Goal: Check status: Check status

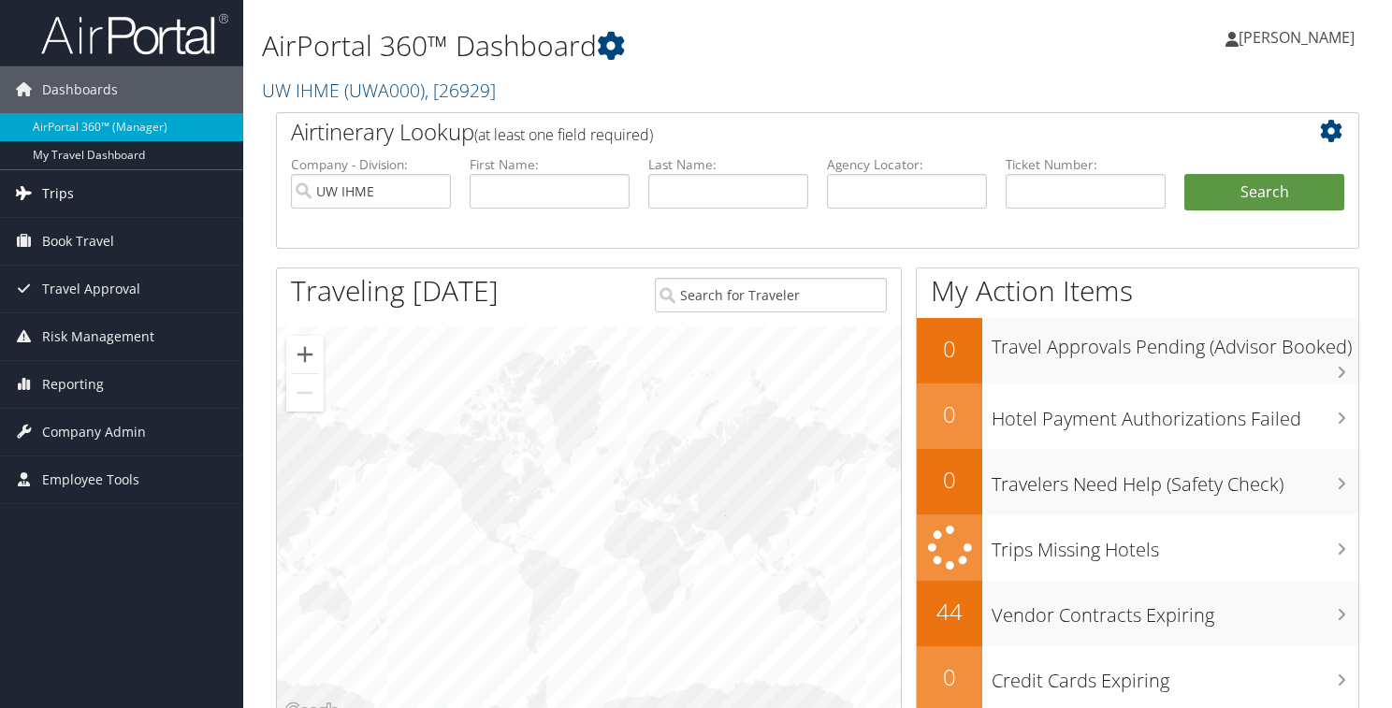
click at [65, 194] on span "Trips" at bounding box center [58, 193] width 32 height 47
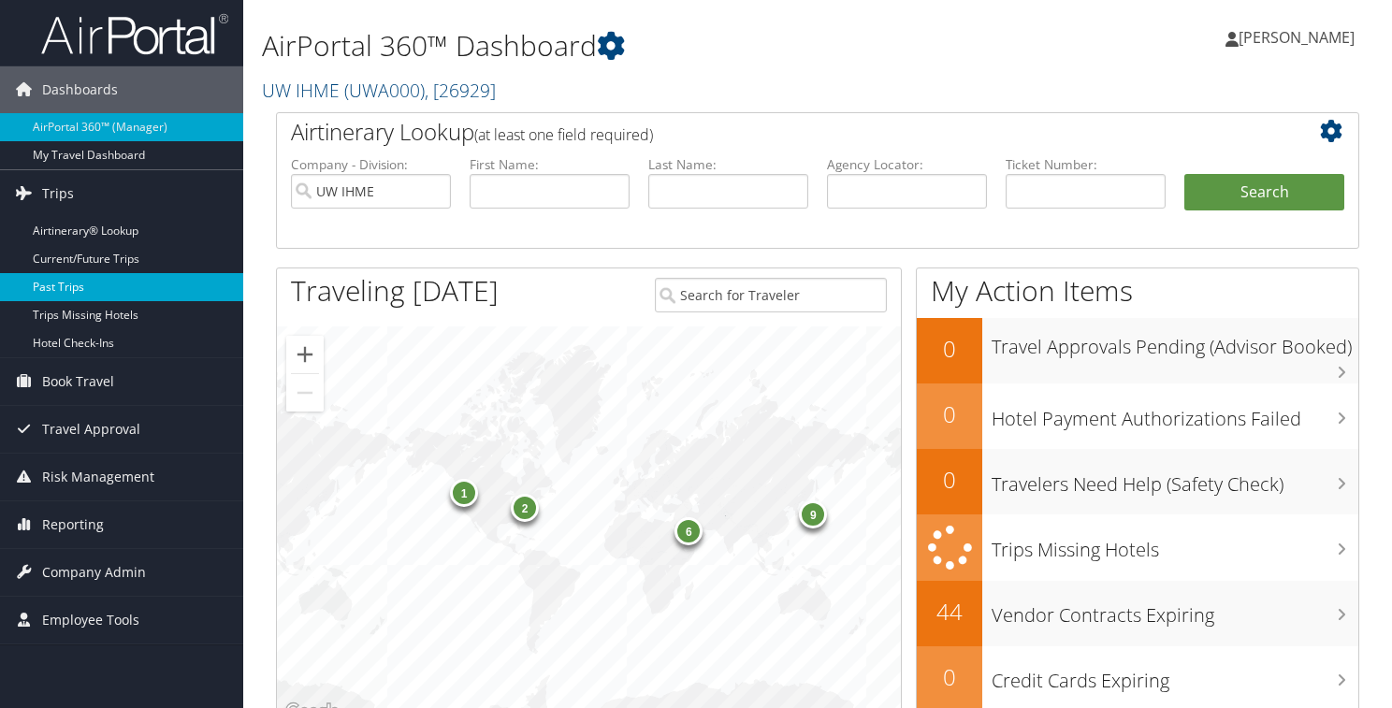
click at [70, 283] on link "Past Trips" at bounding box center [121, 287] width 243 height 28
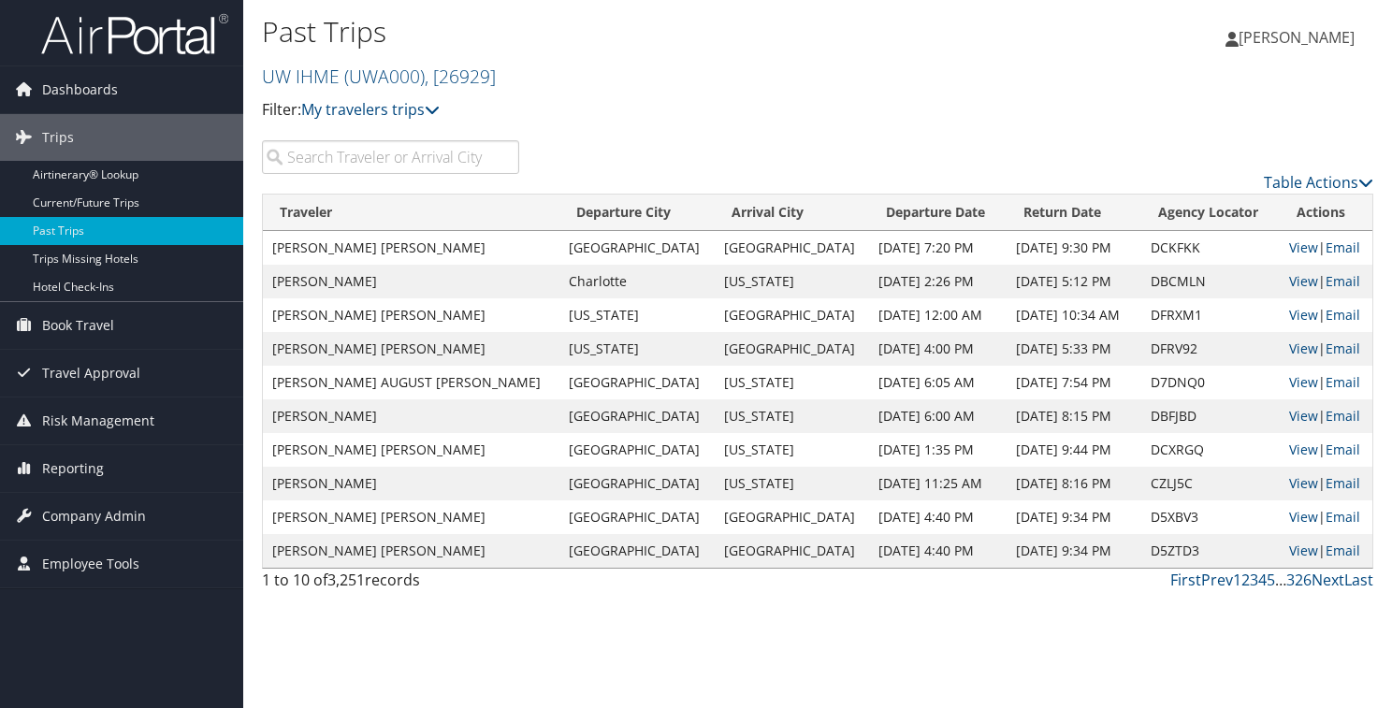
click at [468, 149] on input "search" at bounding box center [390, 157] width 257 height 34
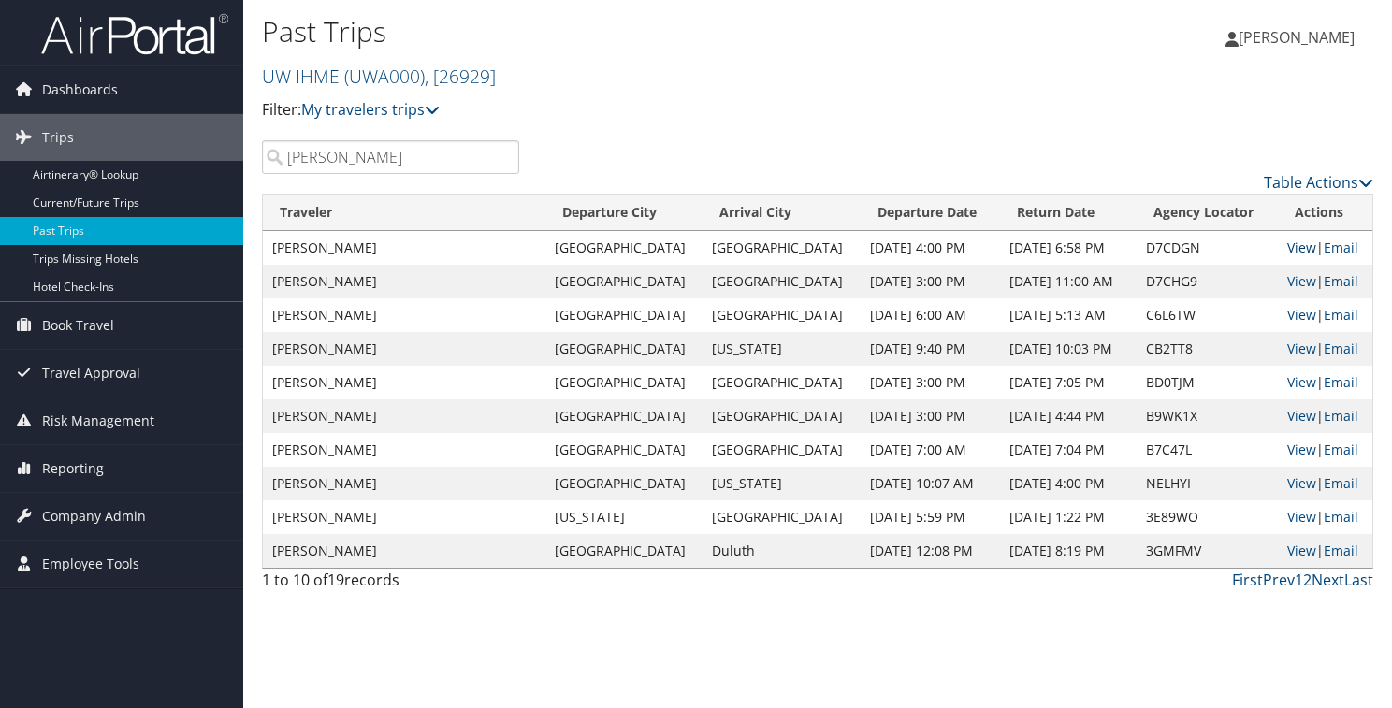
type input "durr"
click at [1296, 246] on link "View" at bounding box center [1301, 247] width 29 height 18
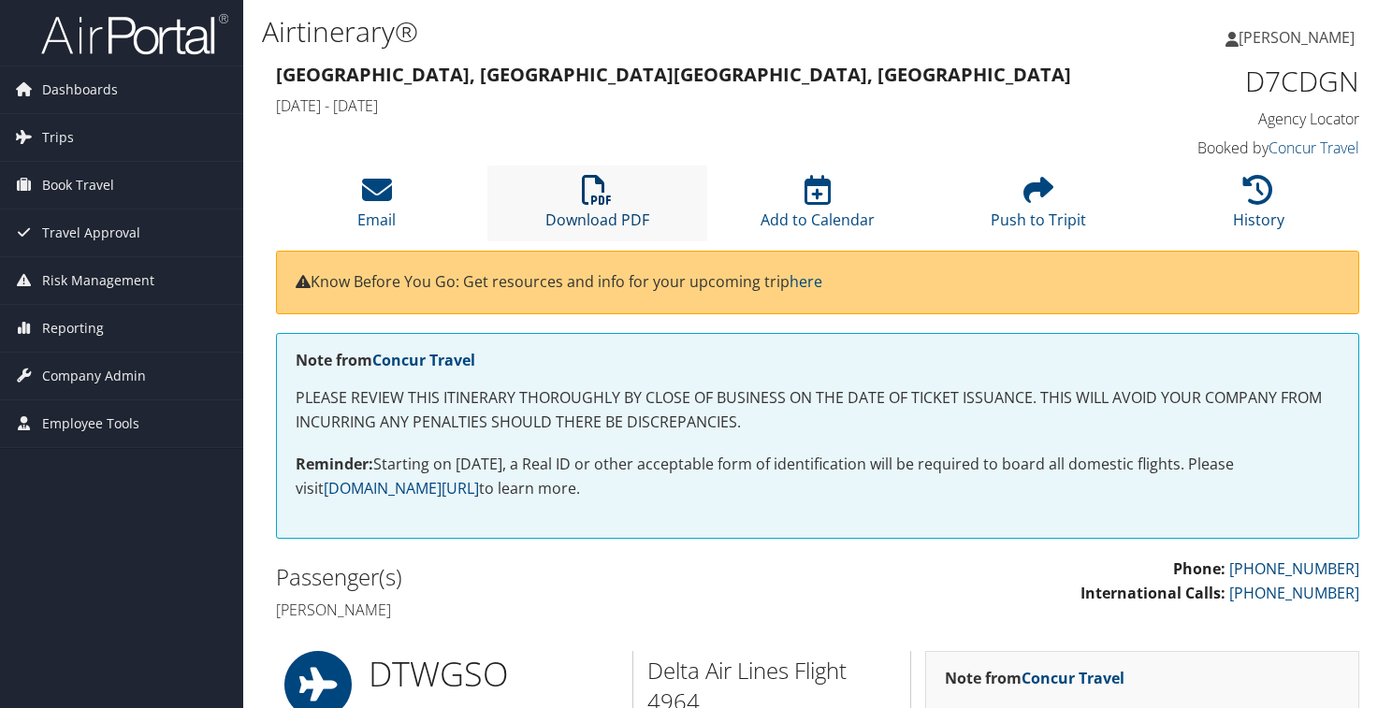
click at [602, 192] on icon at bounding box center [597, 190] width 30 height 30
